Goal: Entertainment & Leisure: Consume media (video, audio)

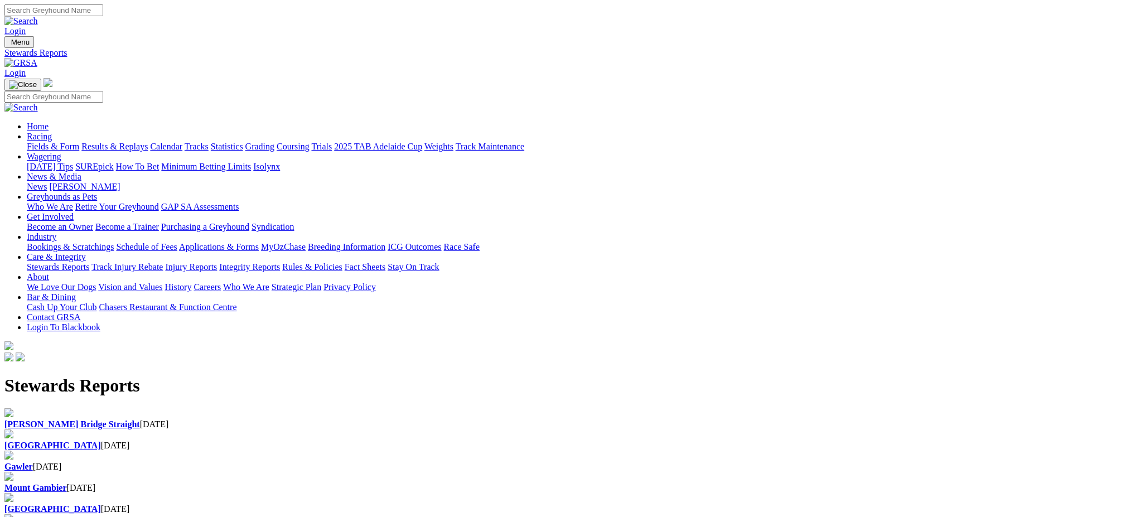
click at [52, 132] on link "Racing" at bounding box center [39, 136] width 25 height 9
click at [148, 142] on link "Results & Replays" at bounding box center [114, 146] width 66 height 9
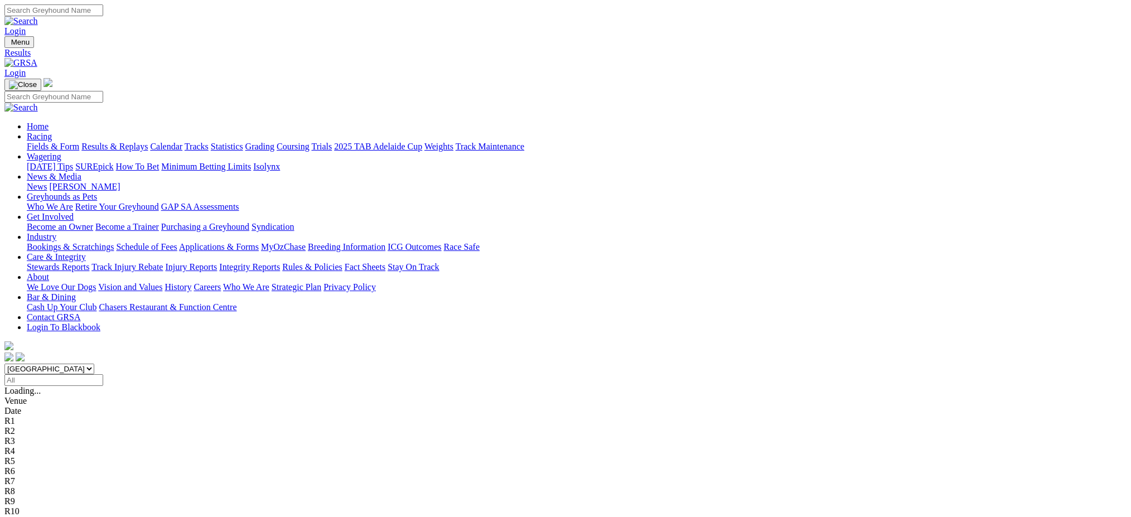
click at [94, 364] on select "South Australia New South Wales Northern Territory Queensland Tasmania Victoria…" at bounding box center [49, 369] width 90 height 11
select select "NSW"
click at [94, 364] on select "South Australia New South Wales Northern Territory Queensland Tasmania Victoria…" at bounding box center [49, 369] width 90 height 11
click at [148, 142] on link "Results & Replays" at bounding box center [114, 146] width 66 height 9
click at [94, 364] on select "[GEOGRAPHIC_DATA] [GEOGRAPHIC_DATA] [GEOGRAPHIC_DATA] [GEOGRAPHIC_DATA] [GEOGRA…" at bounding box center [49, 369] width 90 height 11
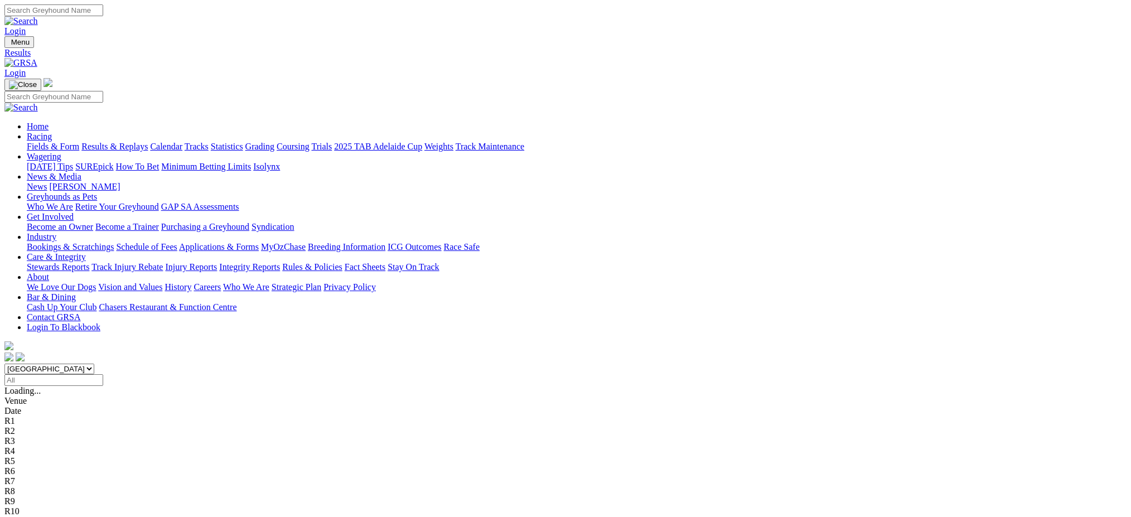
select select "[GEOGRAPHIC_DATA]"
click at [94, 364] on select "South Australia New South Wales Northern Territory Queensland Tasmania Victoria…" at bounding box center [49, 369] width 90 height 11
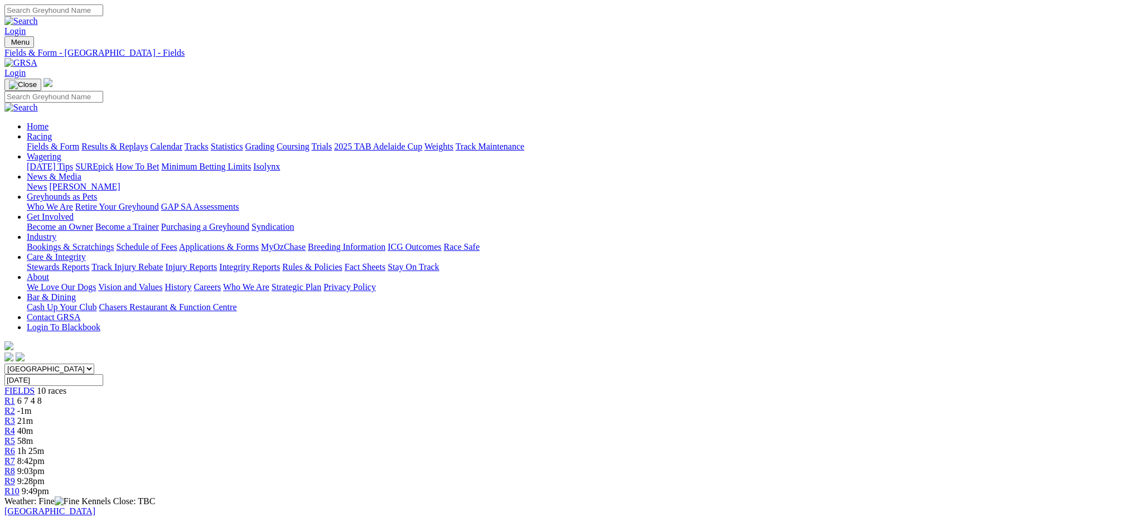
click at [317, 396] on div "R1 6 7 4 8" at bounding box center [565, 401] width 1122 height 10
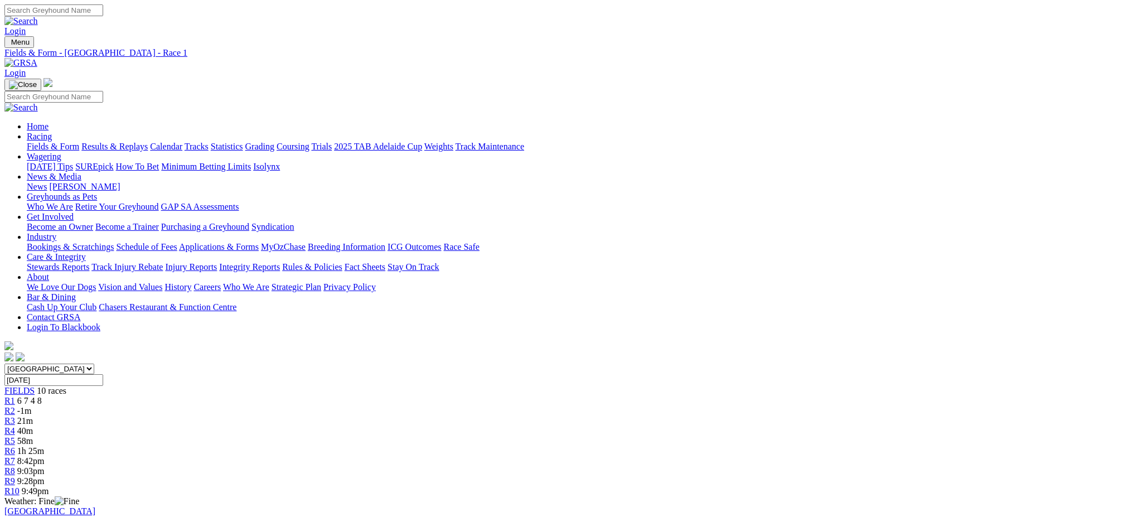
drag, startPoint x: 495, startPoint y: 224, endPoint x: 503, endPoint y: 223, distance: 7.9
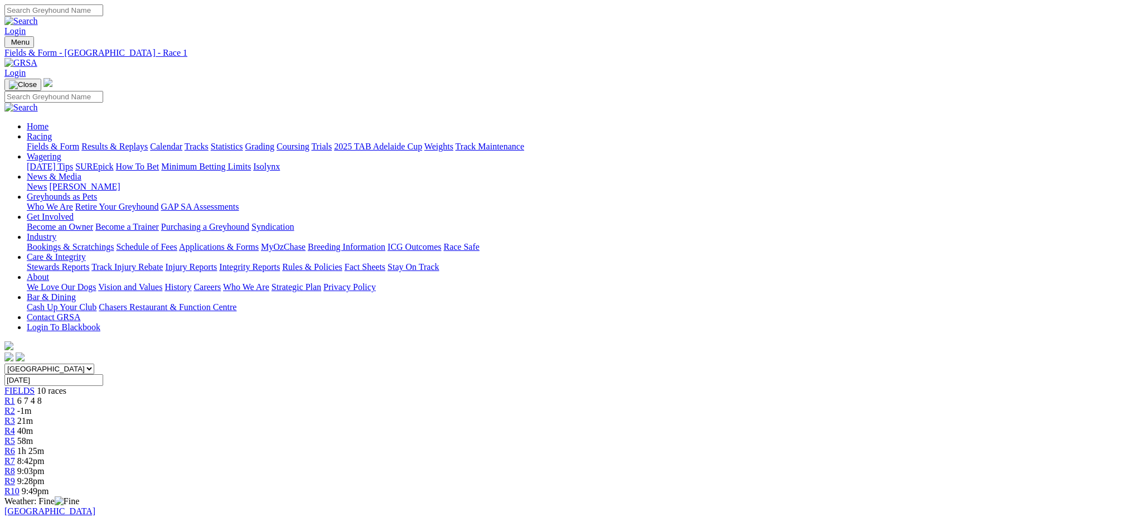
drag, startPoint x: 510, startPoint y: 221, endPoint x: 521, endPoint y: 221, distance: 11.2
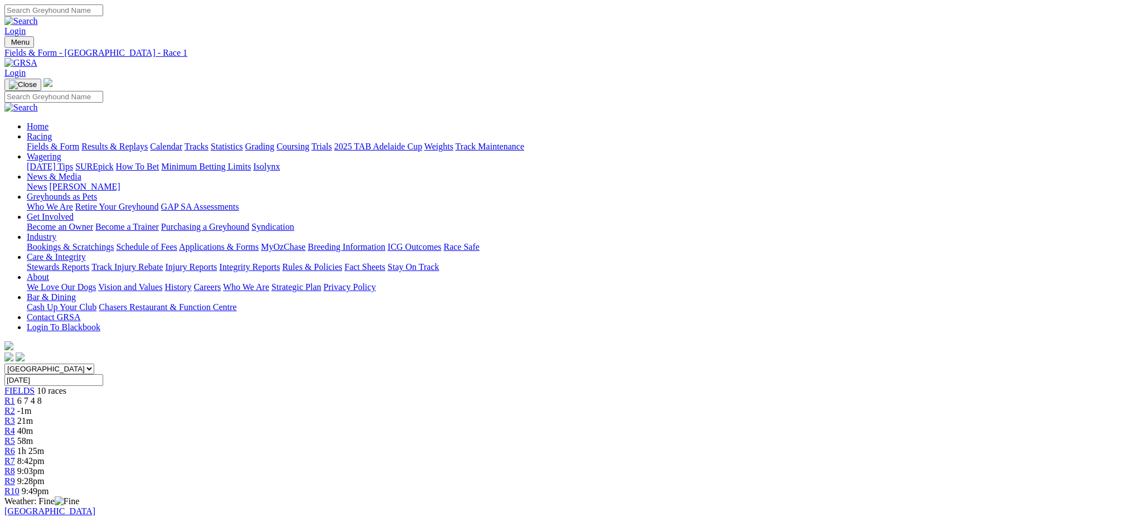
drag, startPoint x: 602, startPoint y: 222, endPoint x: 586, endPoint y: 222, distance: 15.6
drag, startPoint x: 559, startPoint y: 222, endPoint x: 545, endPoint y: 221, distance: 14.0
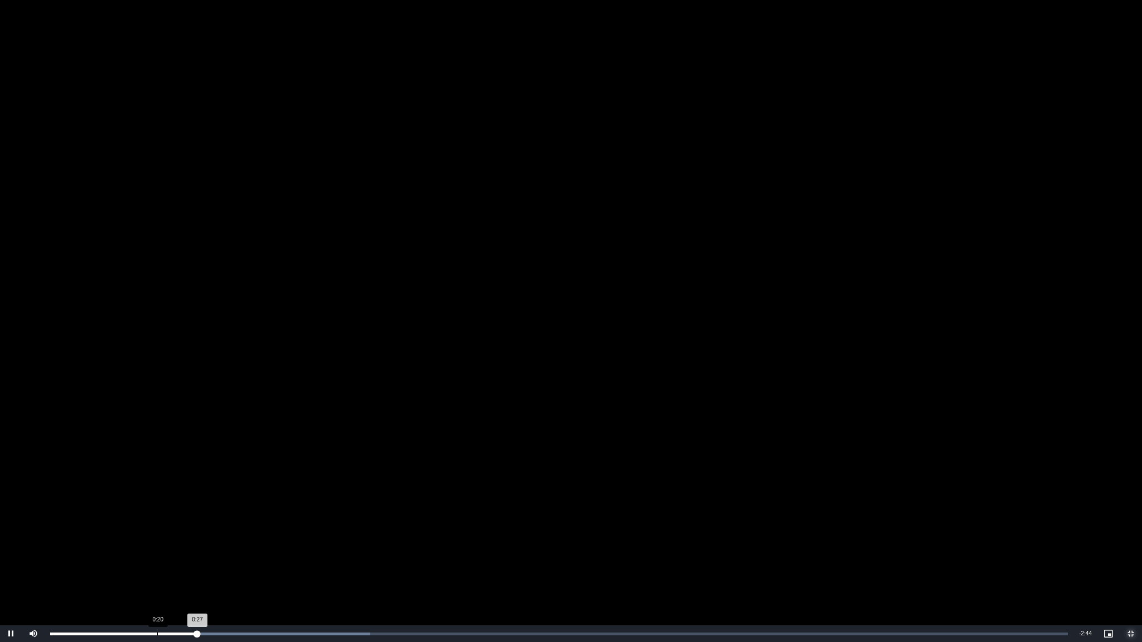
click at [157, 516] on div "0:20" at bounding box center [157, 634] width 1 height 3
click at [10, 516] on span "Video Player" at bounding box center [11, 634] width 22 height 0
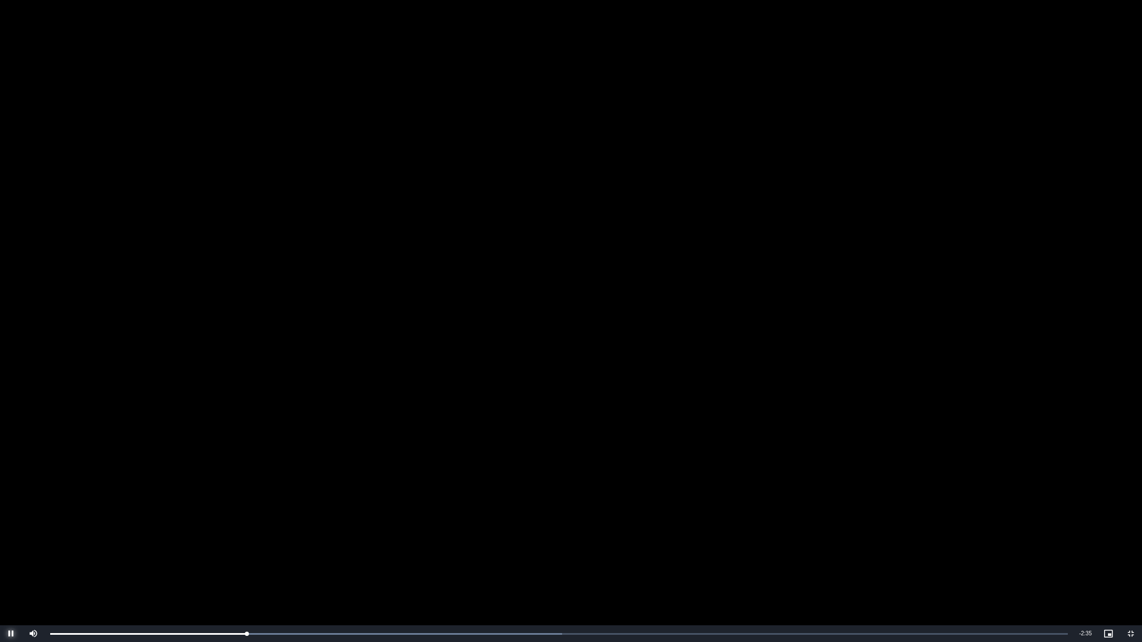
click at [10, 516] on span "Video Player" at bounding box center [11, 634] width 22 height 0
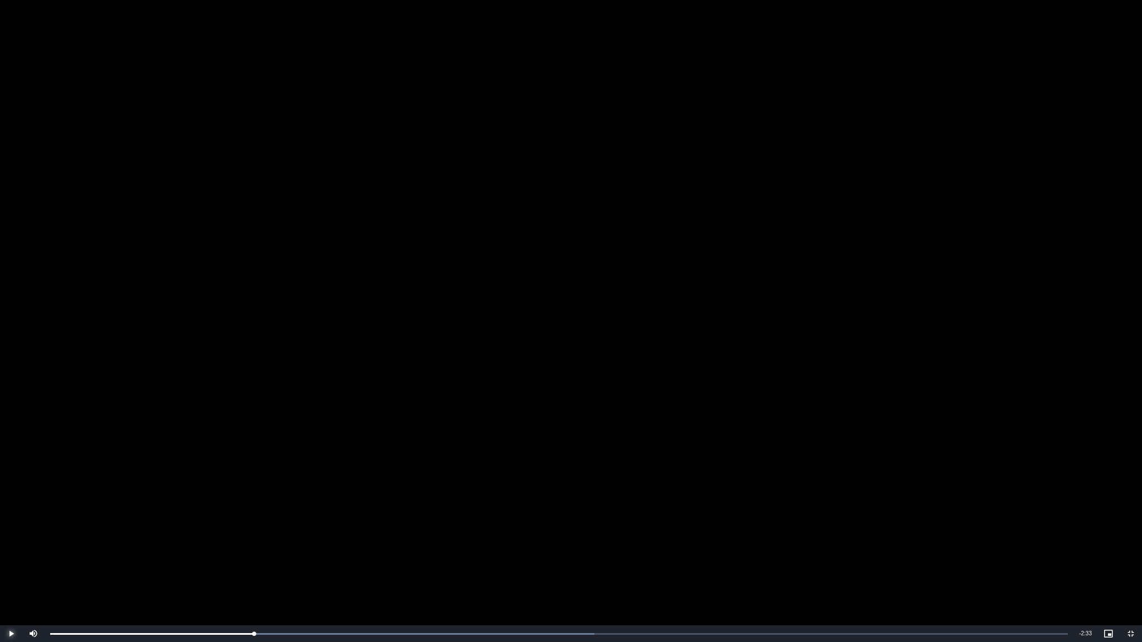
click at [10, 516] on span "Video Player" at bounding box center [11, 634] width 22 height 0
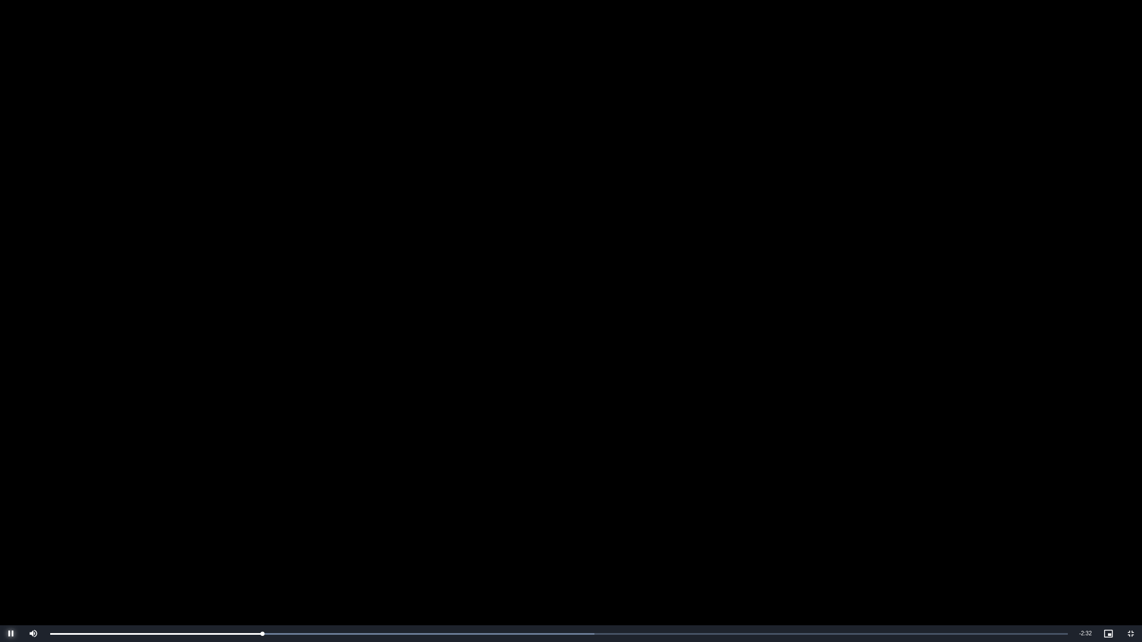
click at [10, 516] on span "Video Player" at bounding box center [11, 634] width 22 height 0
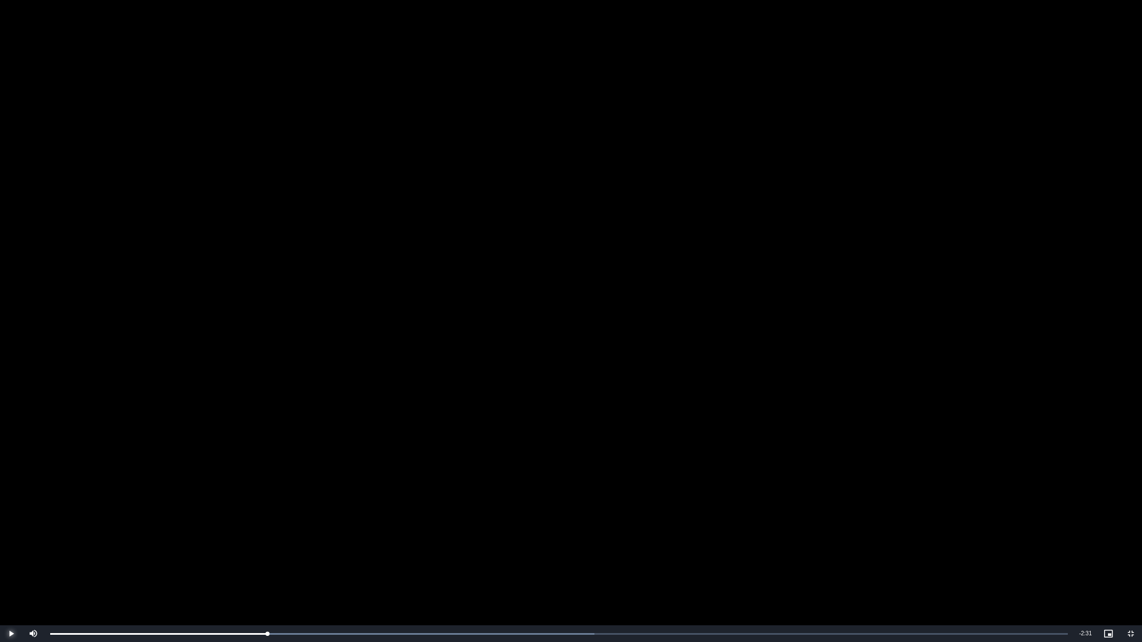
click at [10, 516] on span "Video Player" at bounding box center [11, 634] width 22 height 0
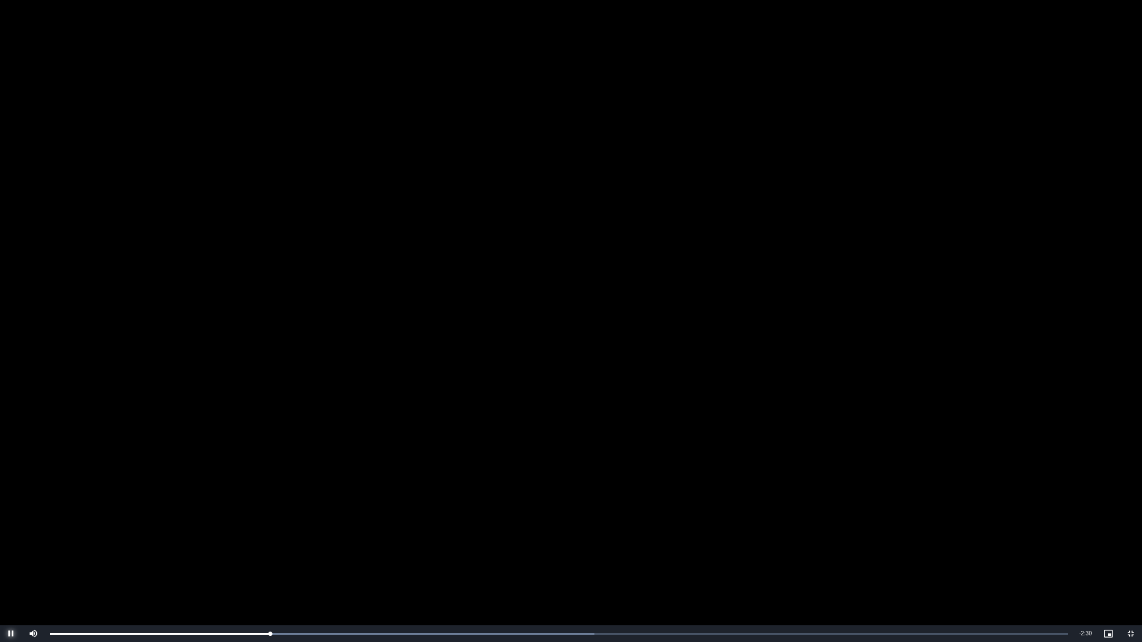
click at [10, 516] on span "Video Player" at bounding box center [11, 634] width 22 height 0
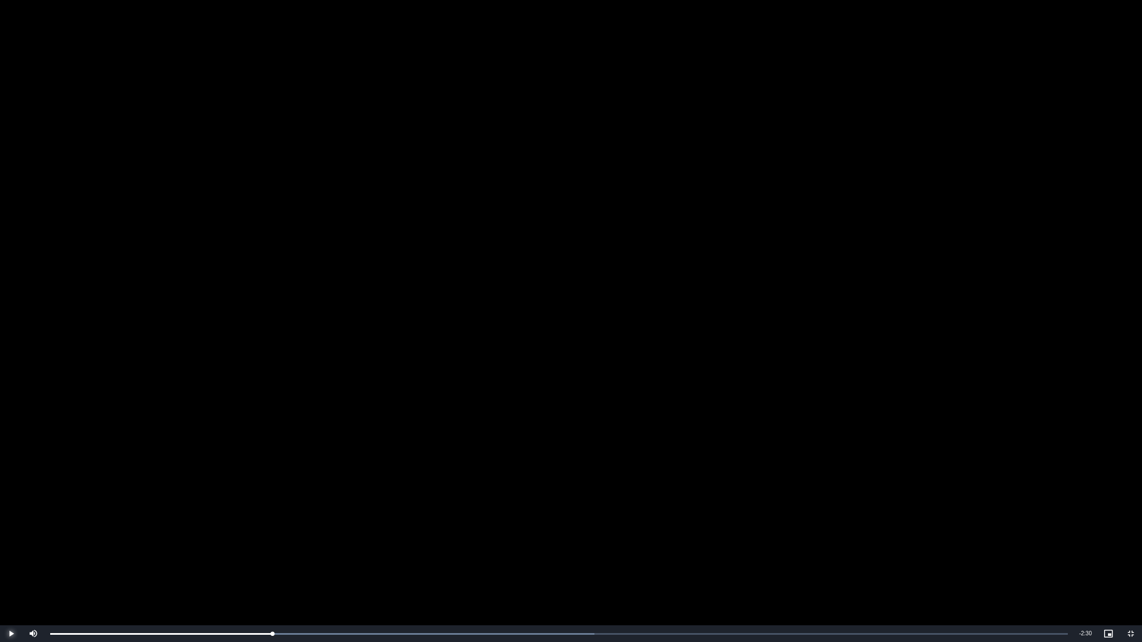
click at [10, 516] on span "Video Player" at bounding box center [11, 634] width 22 height 0
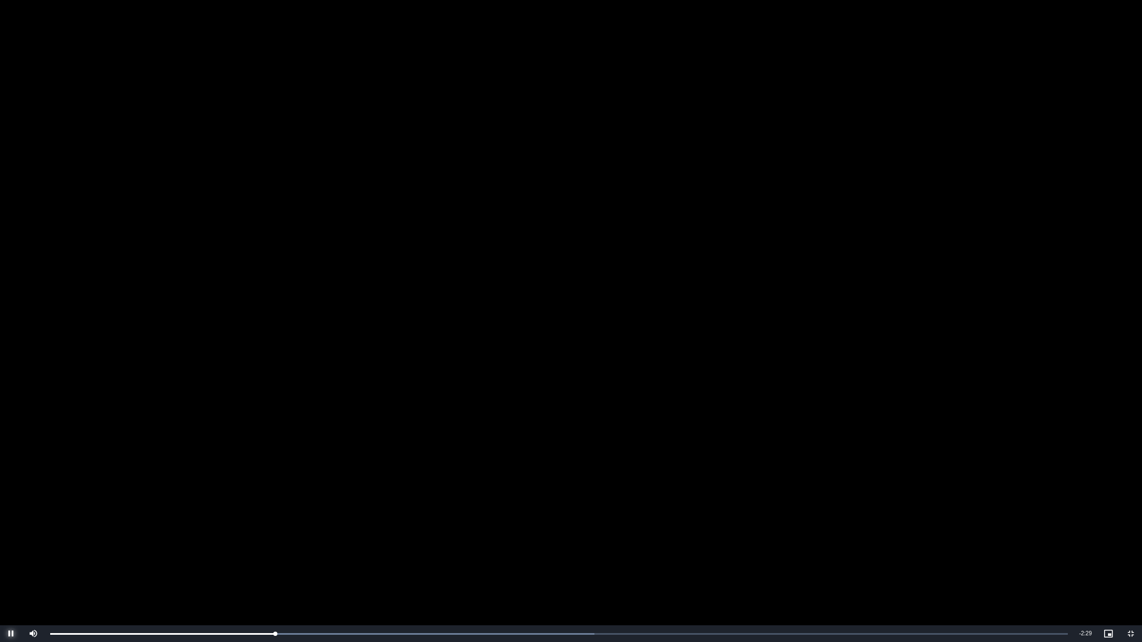
click at [10, 516] on span "Video Player" at bounding box center [11, 634] width 22 height 0
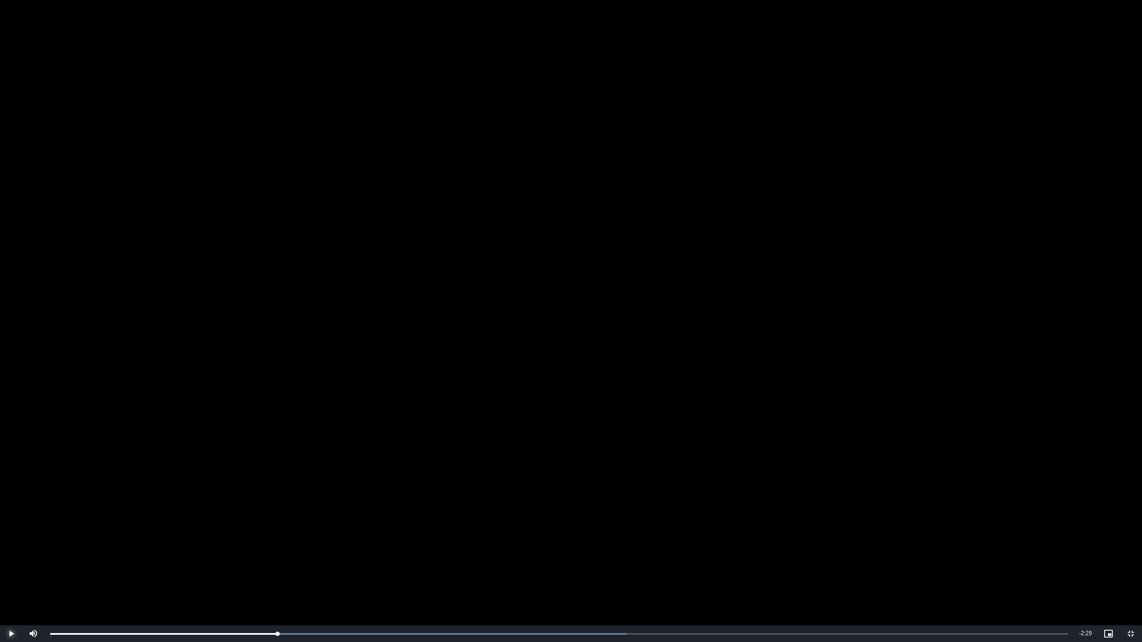
click at [10, 516] on span "Video Player" at bounding box center [11, 634] width 22 height 0
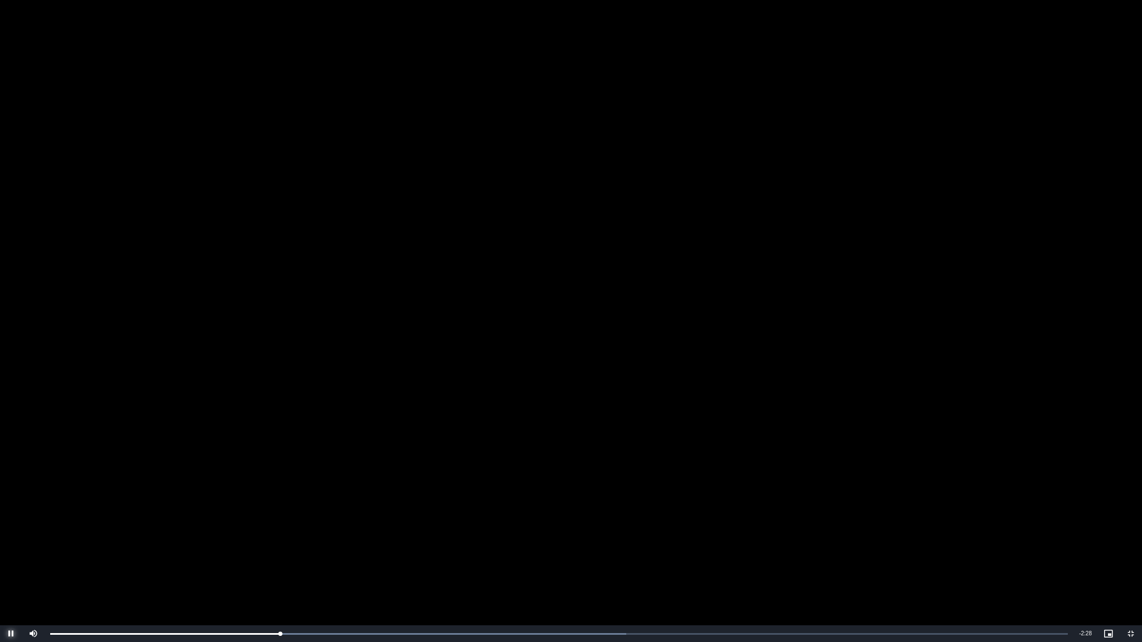
click at [10, 516] on span "Video Player" at bounding box center [11, 634] width 22 height 0
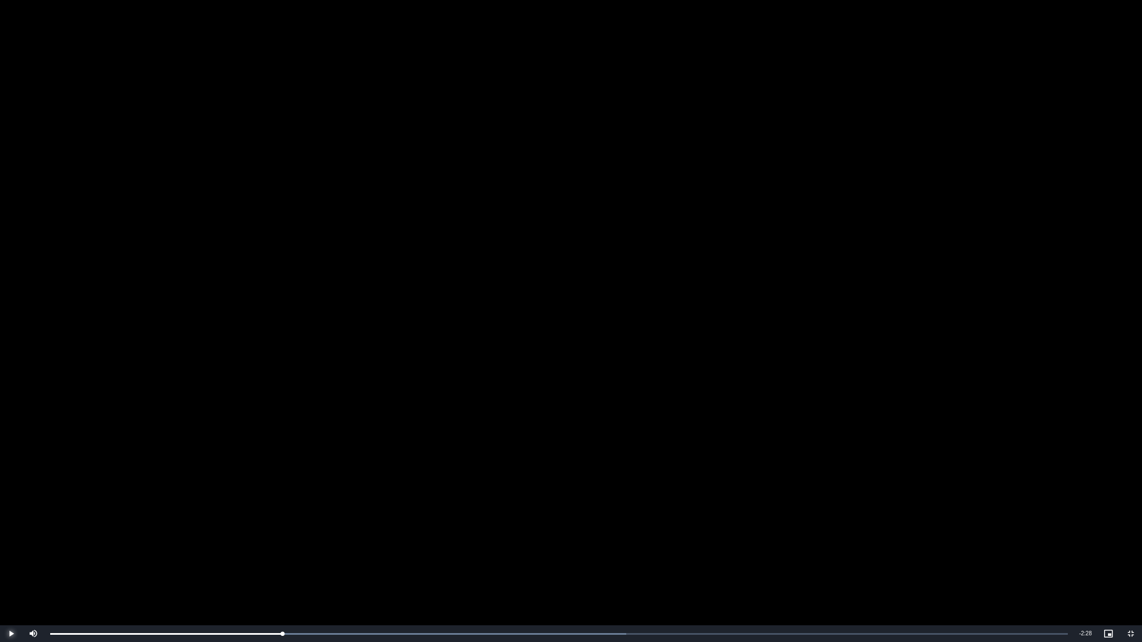
click at [10, 516] on span "Video Player" at bounding box center [11, 634] width 22 height 0
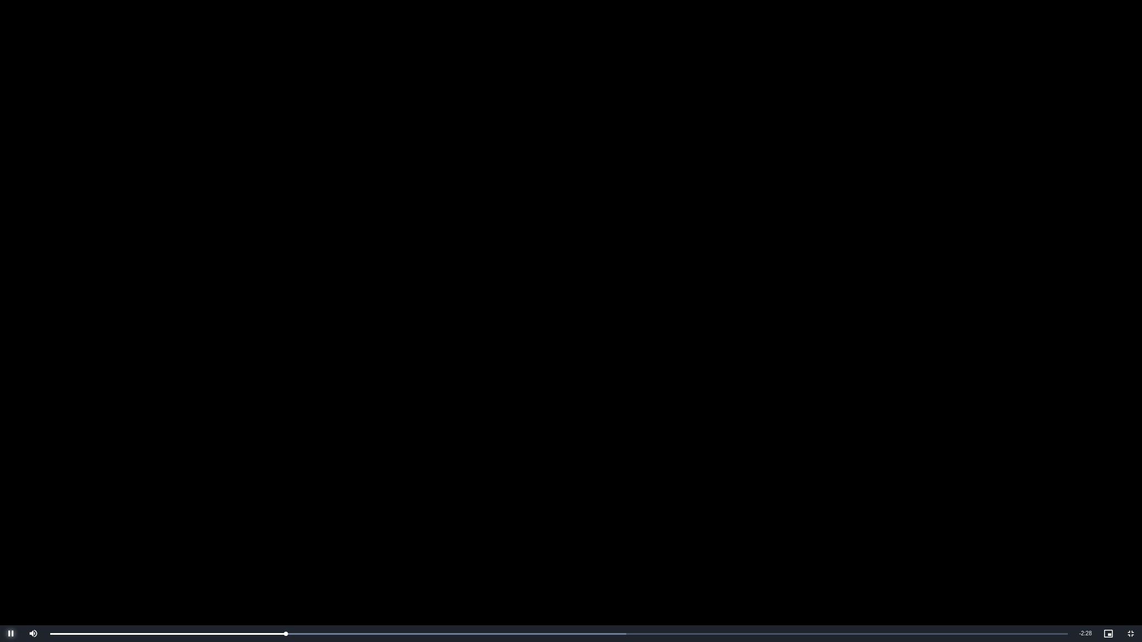
click at [10, 516] on span "Video Player" at bounding box center [11, 634] width 22 height 0
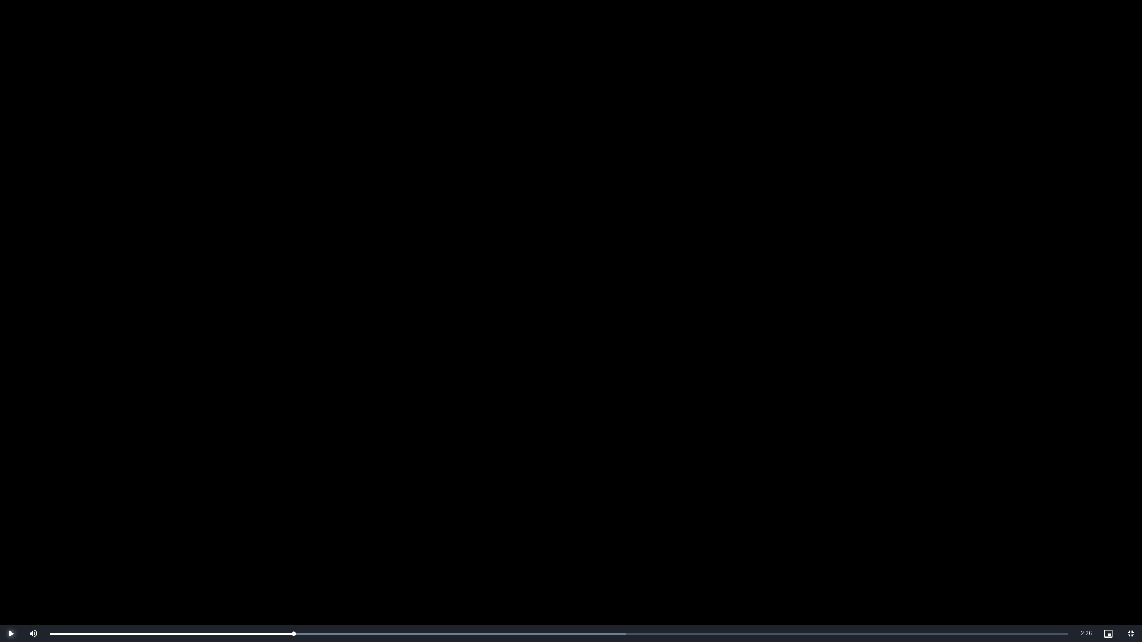
click at [10, 516] on span "Video Player" at bounding box center [11, 634] width 22 height 0
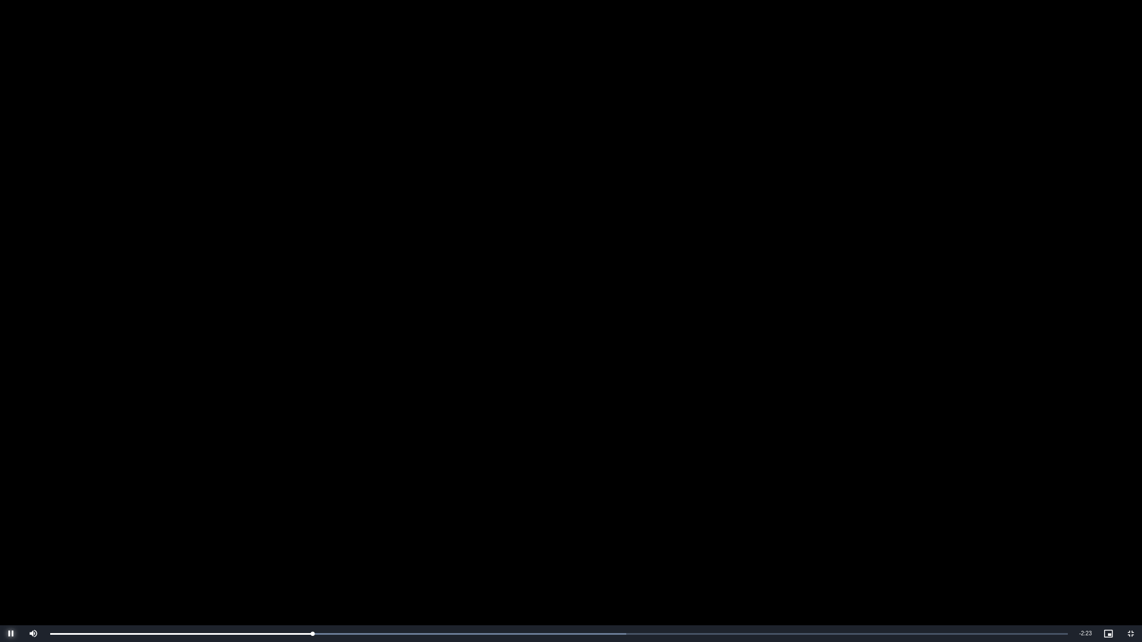
click at [10, 516] on span "Video Player" at bounding box center [11, 634] width 22 height 0
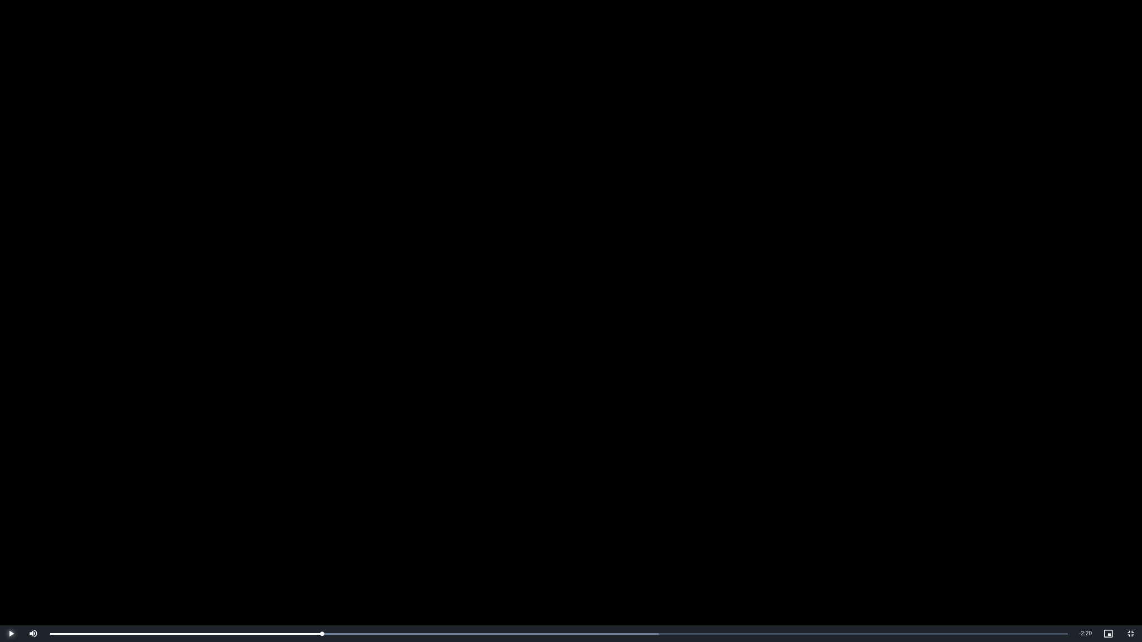
click at [10, 516] on span "Video Player" at bounding box center [11, 634] width 22 height 0
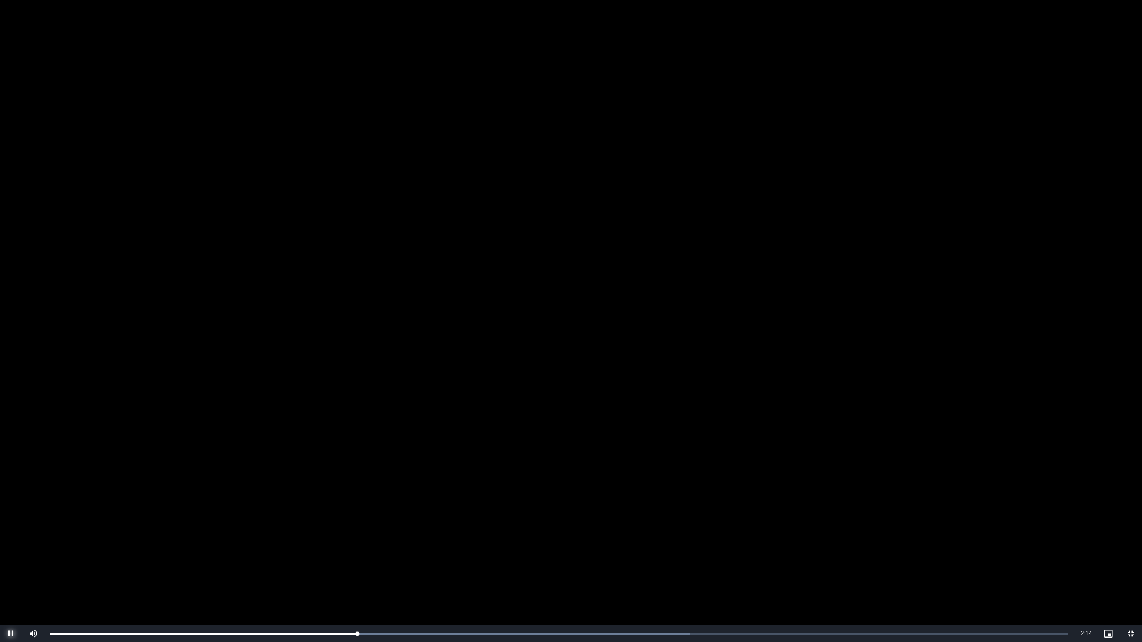
click at [10, 516] on span "Video Player" at bounding box center [11, 634] width 22 height 0
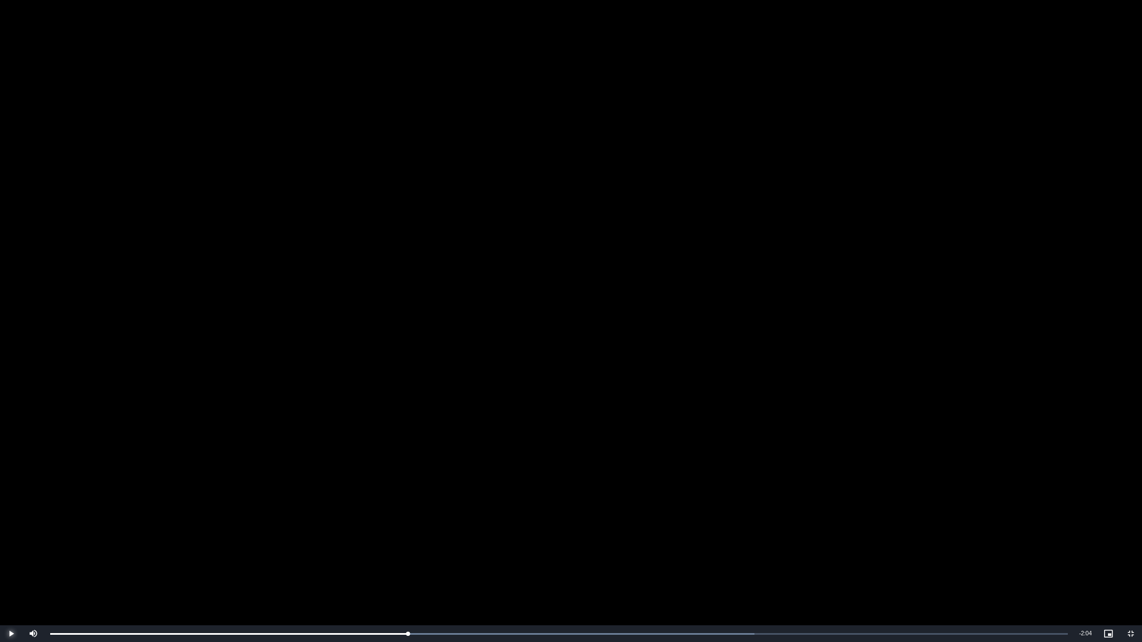
click at [10, 516] on span "Video Player" at bounding box center [11, 634] width 22 height 0
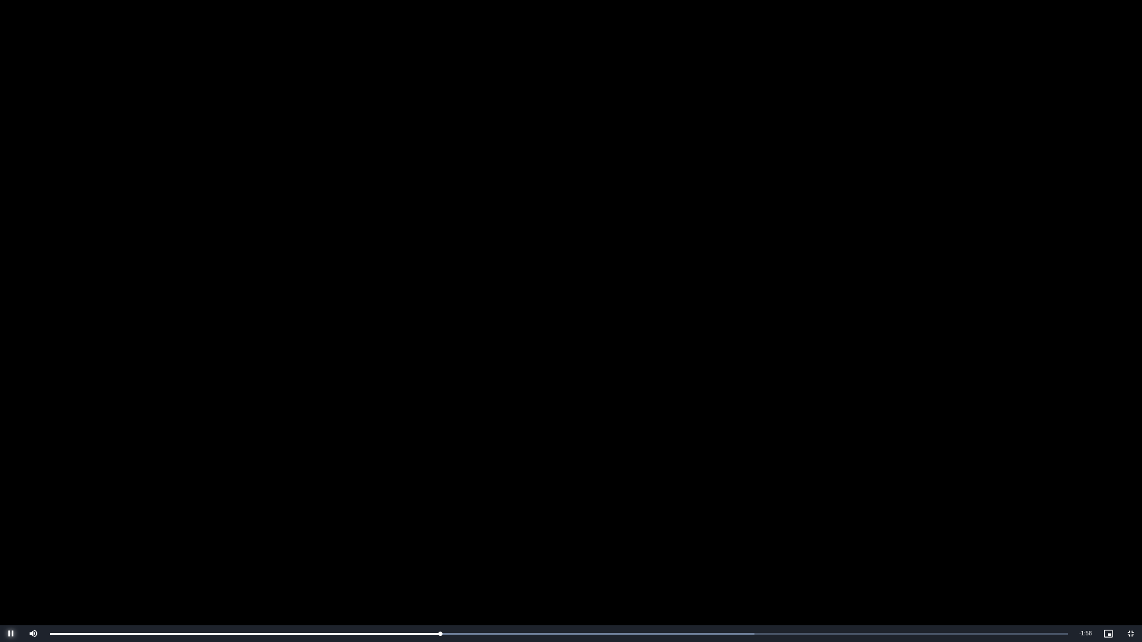
click at [10, 516] on span "Video Player" at bounding box center [11, 634] width 22 height 0
click at [521, 516] on div "Loaded : 75.47% 1:28 1:20" at bounding box center [559, 634] width 1029 height 17
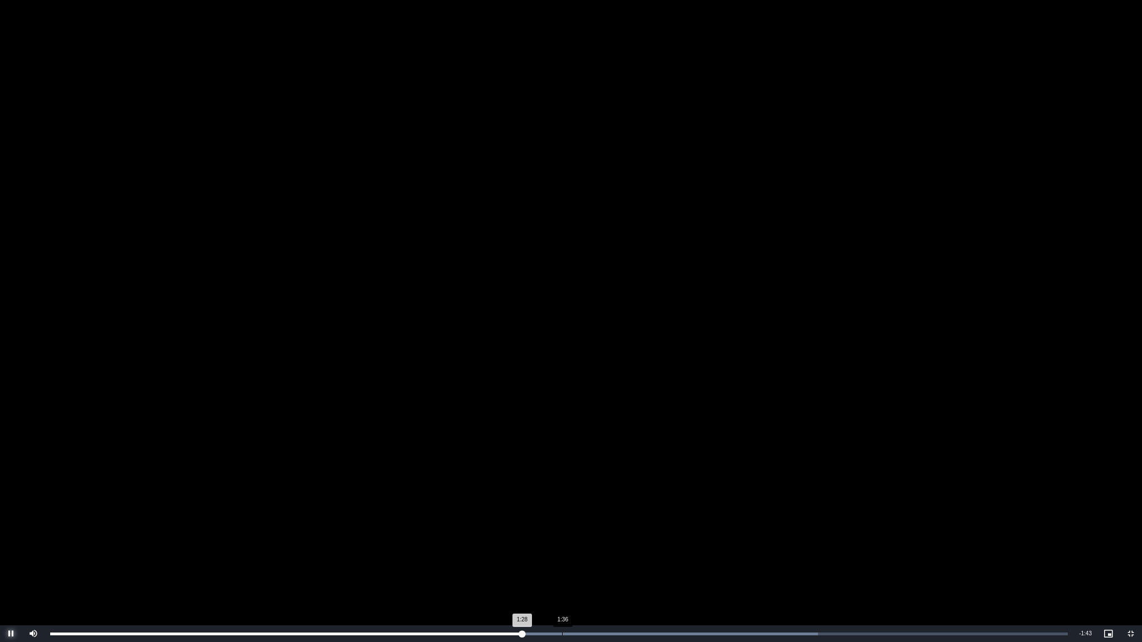
click at [563, 516] on div "Progress Bar" at bounding box center [594, 634] width 448 height 3
click at [612, 516] on div "Loaded : 75.47% 1:45 1:36" at bounding box center [559, 634] width 1029 height 17
click at [660, 516] on div "Loaded : 75.47% 1:54 1:45" at bounding box center [559, 634] width 1029 height 17
click at [780, 516] on div "Loaded : 78.61% 2:16 1:54" at bounding box center [559, 634] width 1018 height 3
drag, startPoint x: 884, startPoint y: 633, endPoint x: 909, endPoint y: 632, distance: 25.1
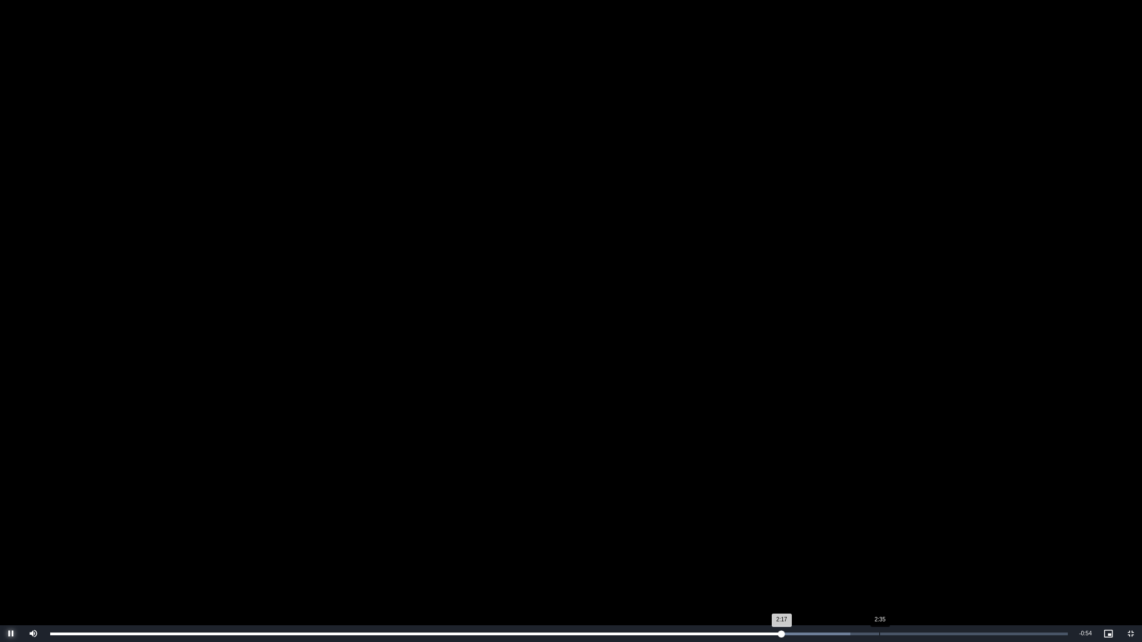
click at [885, 516] on div "Loaded : 78.61% 2:35 2:17" at bounding box center [559, 634] width 1018 height 3
click at [972, 516] on div "Loaded : 0.00% 2:52 2:36" at bounding box center [559, 634] width 1018 height 3
click at [1026, 516] on div "Loaded : 0.00% 3:03 2:53" at bounding box center [559, 634] width 1029 height 17
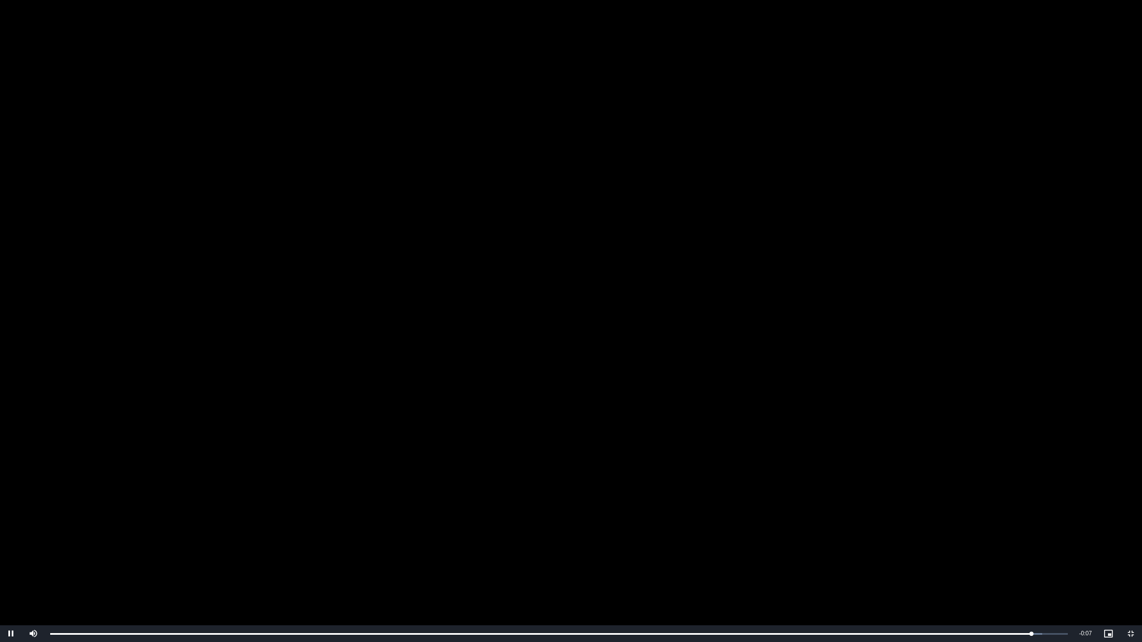
click at [966, 61] on video "To view this video please enable JavaScript, and consider upgrading to a web br…" at bounding box center [571, 321] width 1142 height 642
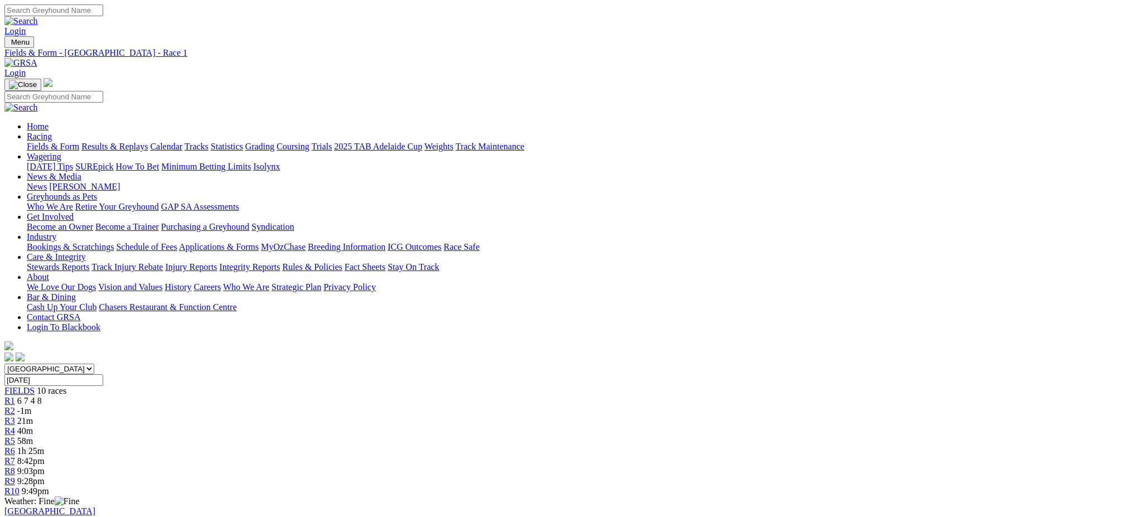
click at [32, 406] on span "-1m" at bounding box center [24, 410] width 14 height 9
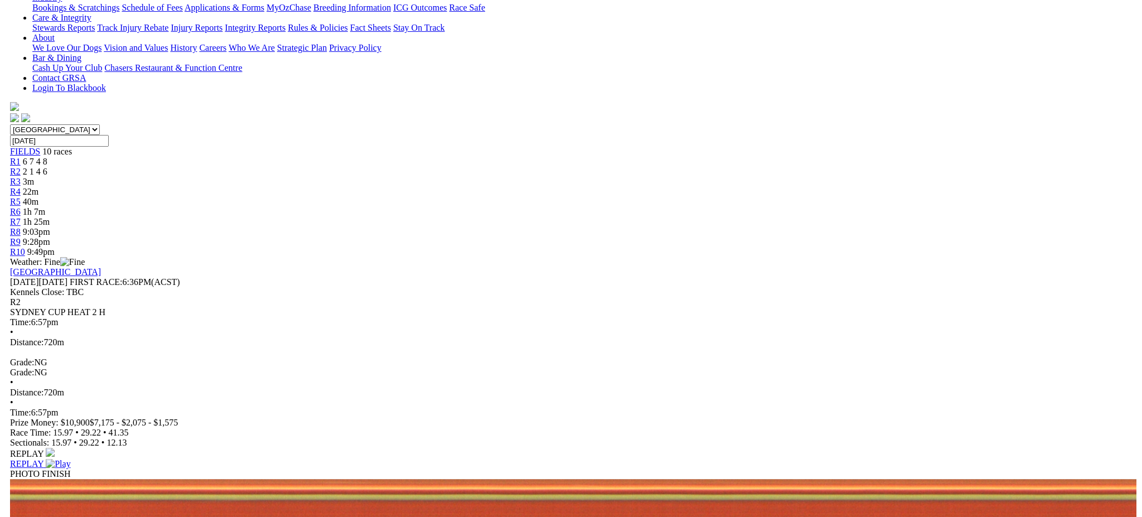
scroll to position [199, 0]
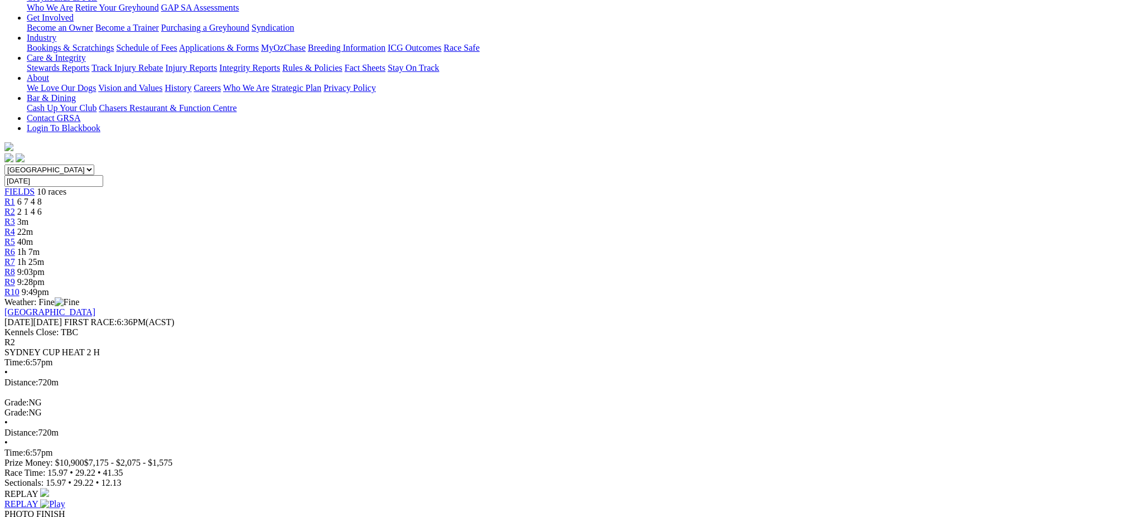
click at [65, 499] on img at bounding box center [52, 504] width 25 height 10
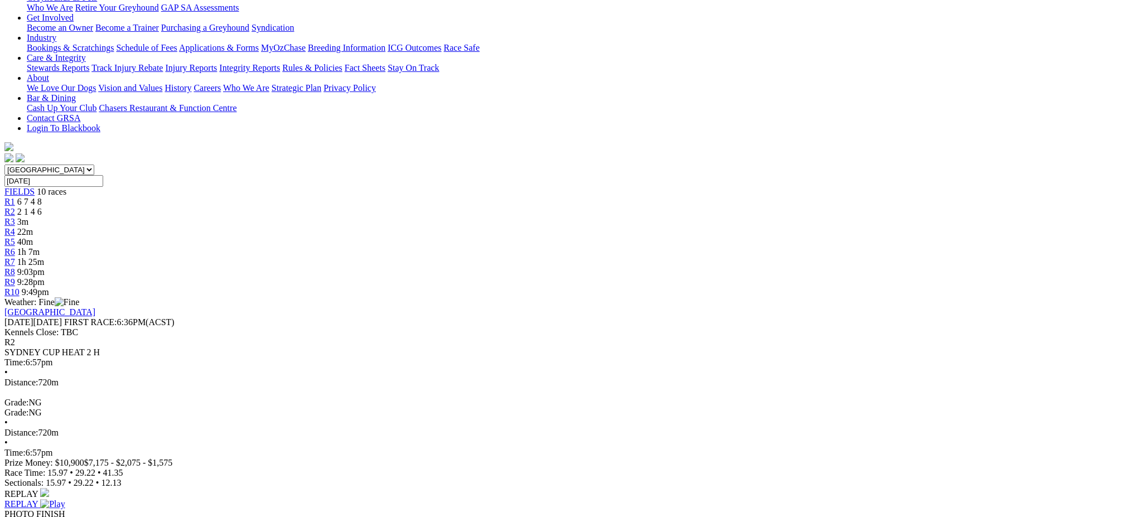
click at [65, 499] on img at bounding box center [52, 504] width 25 height 10
